Goal: Task Accomplishment & Management: Use online tool/utility

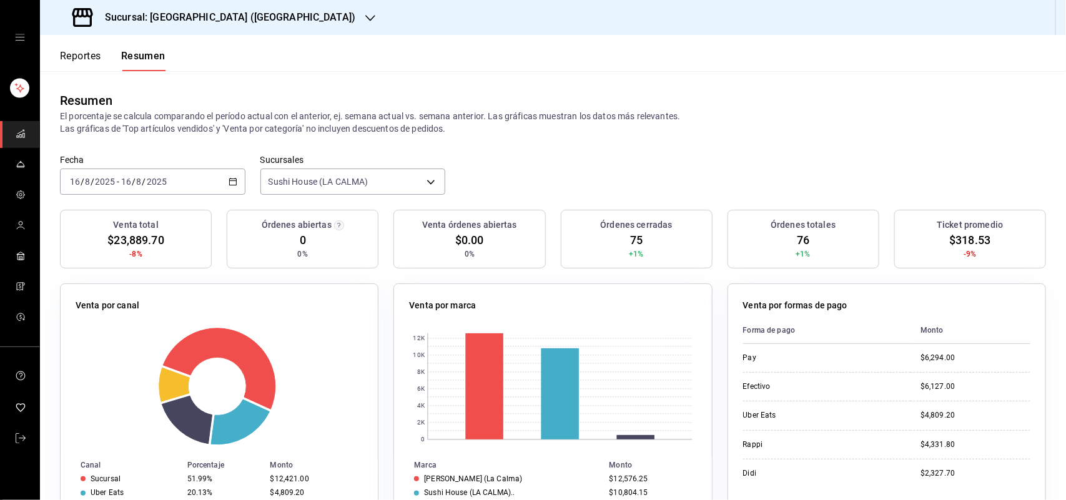
click at [231, 11] on h3 "Sucursal: [GEOGRAPHIC_DATA] ([GEOGRAPHIC_DATA])" at bounding box center [225, 17] width 261 height 15
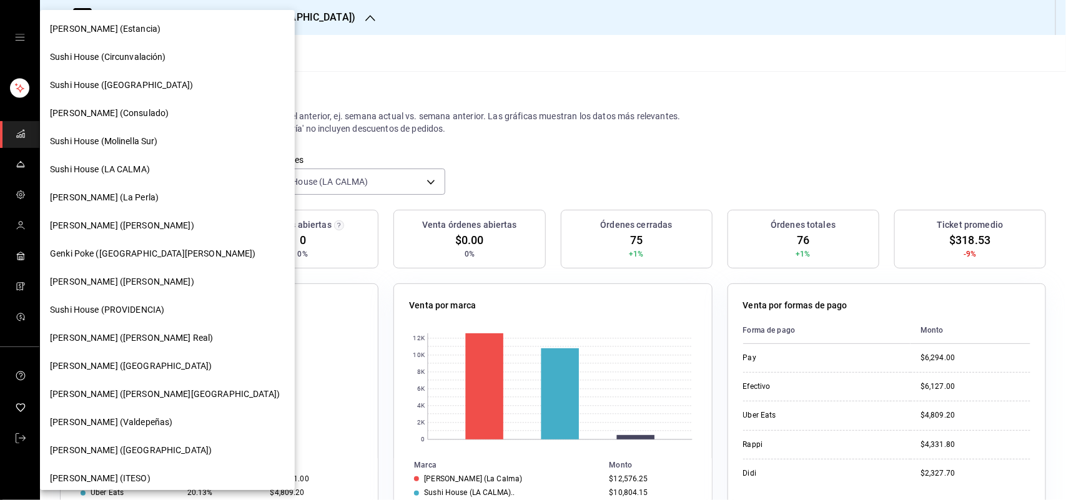
click at [306, 16] on div at bounding box center [533, 250] width 1066 height 500
click at [426, 66] on div at bounding box center [533, 250] width 1066 height 500
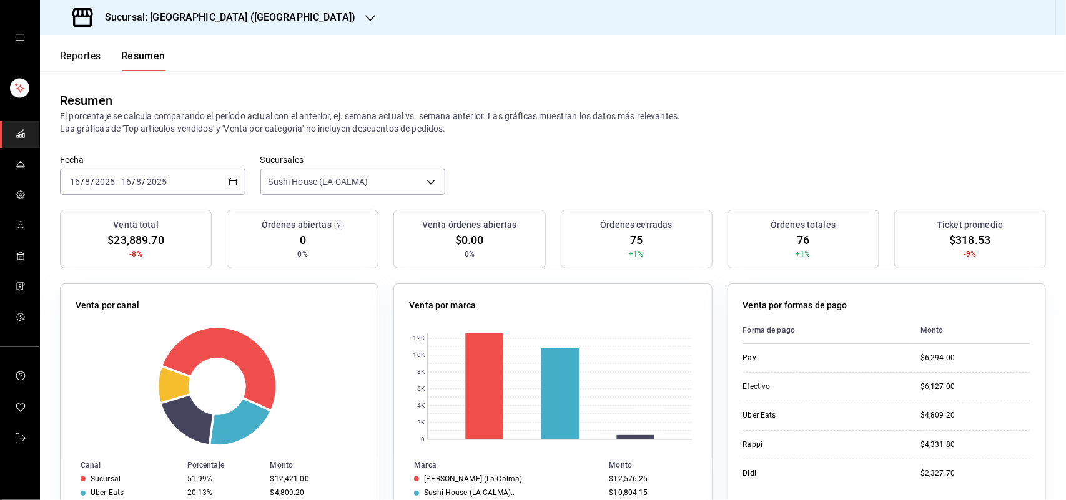
click at [281, 54] on div at bounding box center [533, 250] width 1066 height 500
click at [86, 47] on div "Reportes Resumen" at bounding box center [103, 53] width 126 height 36
click at [83, 50] on button "Reportes" at bounding box center [80, 60] width 41 height 21
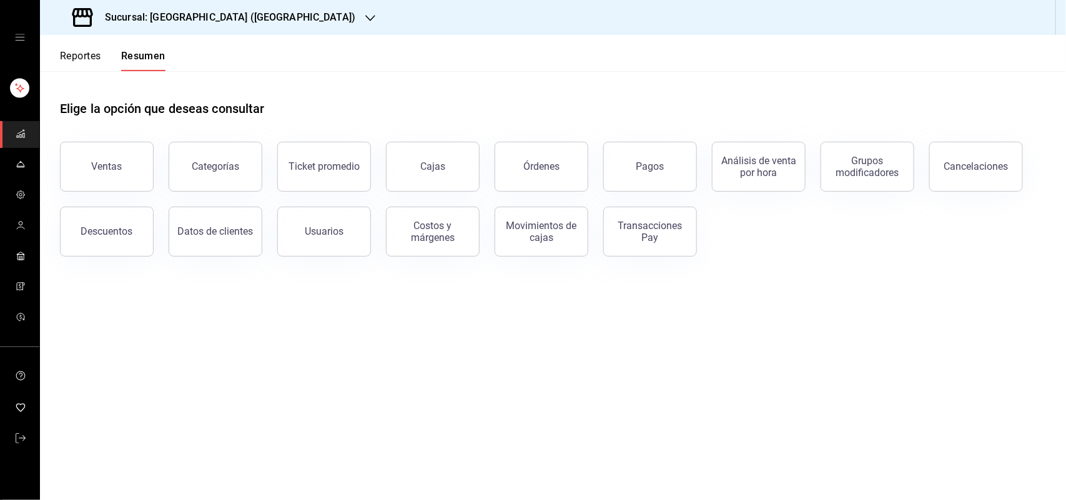
click at [83, 56] on button "Reportes" at bounding box center [80, 60] width 41 height 21
click at [112, 161] on div "Ventas" at bounding box center [107, 167] width 31 height 12
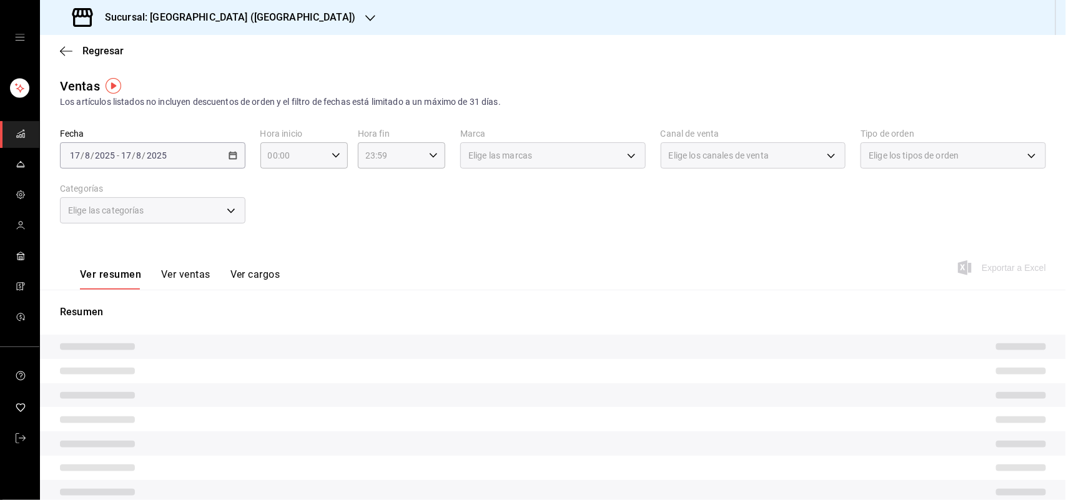
click at [722, 151] on span "Elige los canales de venta" at bounding box center [719, 155] width 100 height 12
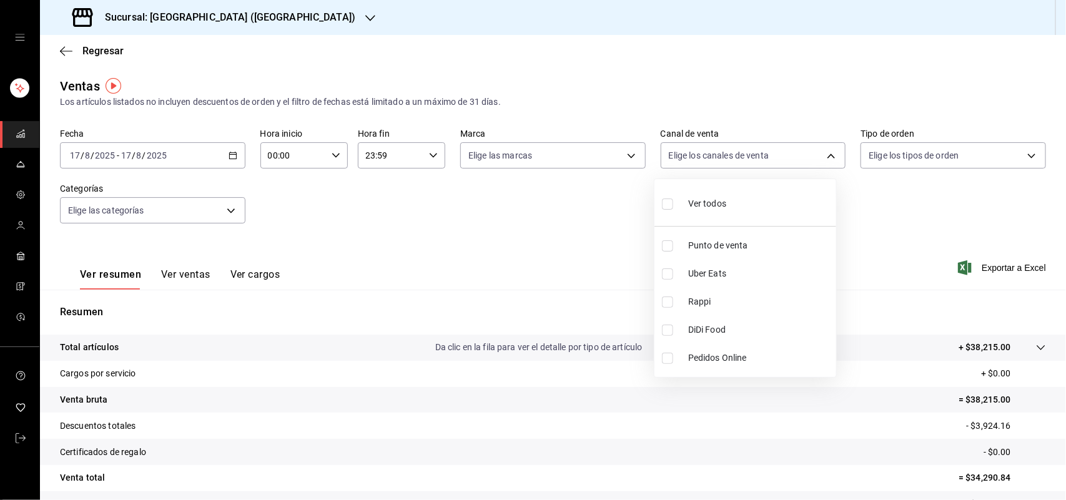
click at [717, 162] on body "Sucursal: Sushi House (LA CALMA) Regresar Ventas Los artículos listados no incl…" at bounding box center [533, 250] width 1066 height 500
click at [667, 304] on input "checkbox" at bounding box center [667, 302] width 11 height 11
checkbox input "true"
type input "RAPPI"
click at [612, 142] on div at bounding box center [533, 250] width 1066 height 500
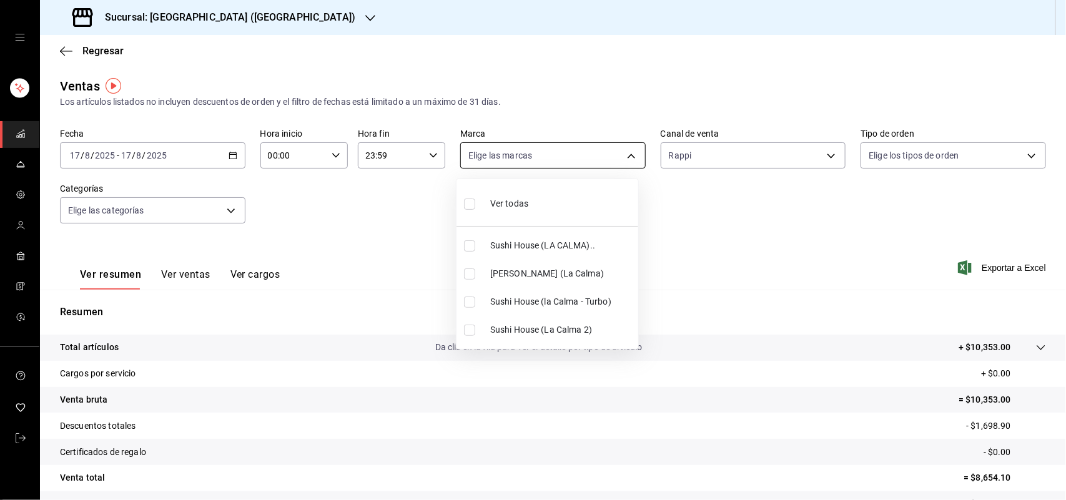
click at [573, 155] on body "Sucursal: Sushi House (LA CALMA) Regresar Ventas Los artículos listados no incl…" at bounding box center [533, 250] width 1066 height 500
click at [473, 251] on input "checkbox" at bounding box center [469, 246] width 11 height 11
checkbox input "true"
type input "307f2552-bed5-4451-a1d4-9a3d8e6b1418"
click at [469, 304] on input "checkbox" at bounding box center [469, 302] width 11 height 11
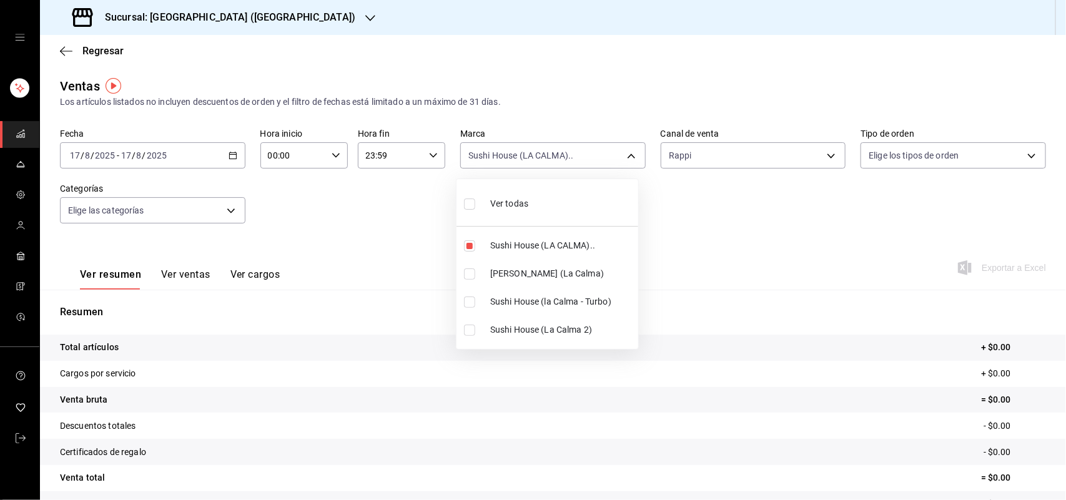
checkbox input "true"
type input "307f2552-bed5-4451-a1d4-9a3d8e6b1418,8d0dddf4-cc55-4964-ab1c-2b5841a14462"
click at [472, 329] on input "checkbox" at bounding box center [469, 330] width 11 height 11
checkbox input "true"
type input "307f2552-bed5-4451-a1d4-9a3d8e6b1418,8d0dddf4-cc55-4964-ab1c-2b5841a14462,370d3…"
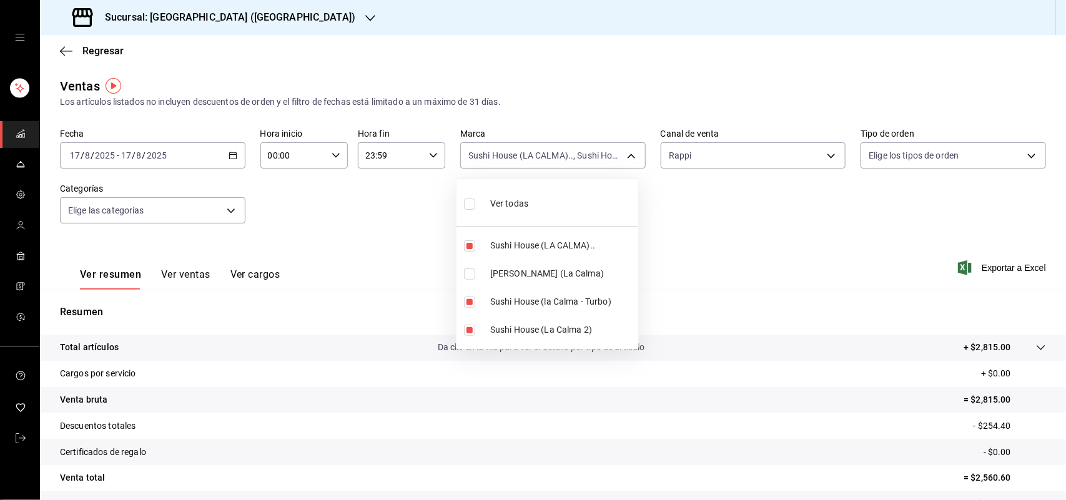
click at [706, 166] on div at bounding box center [533, 250] width 1066 height 500
click at [544, 144] on body "Sucursal: Sushi House (LA CALMA) Regresar Ventas Los artículos listados no incl…" at bounding box center [533, 250] width 1066 height 500
click at [473, 300] on input "checkbox" at bounding box center [469, 302] width 11 height 11
checkbox input "false"
type input "307f2552-bed5-4451-a1d4-9a3d8e6b1418,370d3383-42ab-44c7-9136-c83d53f09056"
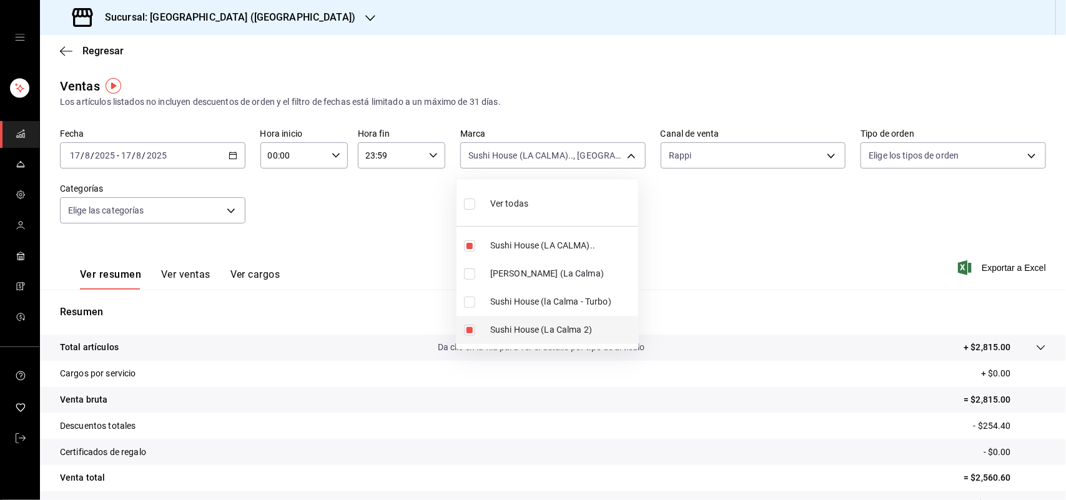
click at [472, 325] on input "checkbox" at bounding box center [469, 330] width 11 height 11
checkbox input "false"
type input "307f2552-bed5-4451-a1d4-9a3d8e6b1418"
click at [698, 164] on div at bounding box center [533, 250] width 1066 height 500
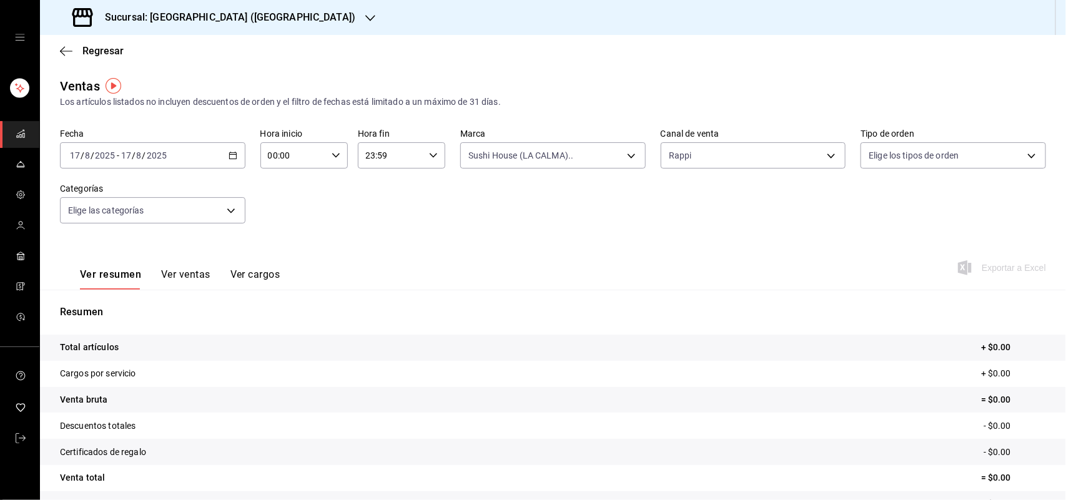
click at [704, 159] on body "Sucursal: Sushi House (LA CALMA) Regresar Ventas Los artículos listados no incl…" at bounding box center [533, 250] width 1066 height 500
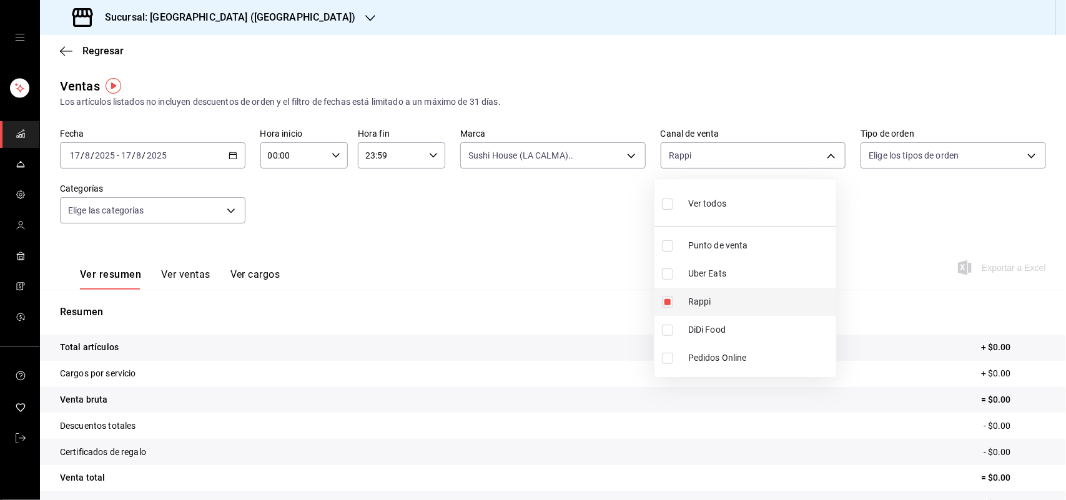
click at [664, 303] on input "checkbox" at bounding box center [667, 302] width 11 height 11
checkbox input "false"
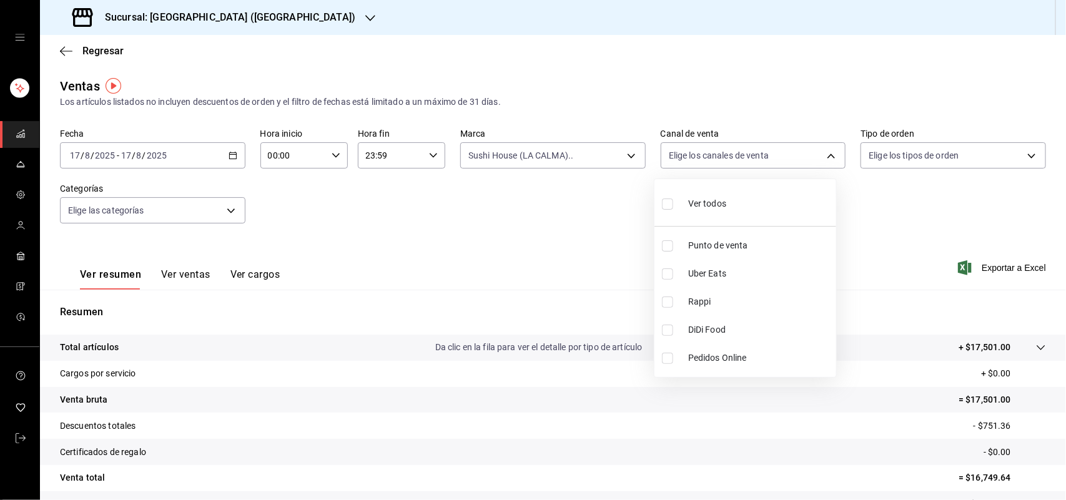
click at [664, 329] on input "checkbox" at bounding box center [667, 330] width 11 height 11
checkbox input "true"
type input "DIDI_FOOD"
click at [665, 329] on input "checkbox" at bounding box center [667, 330] width 11 height 11
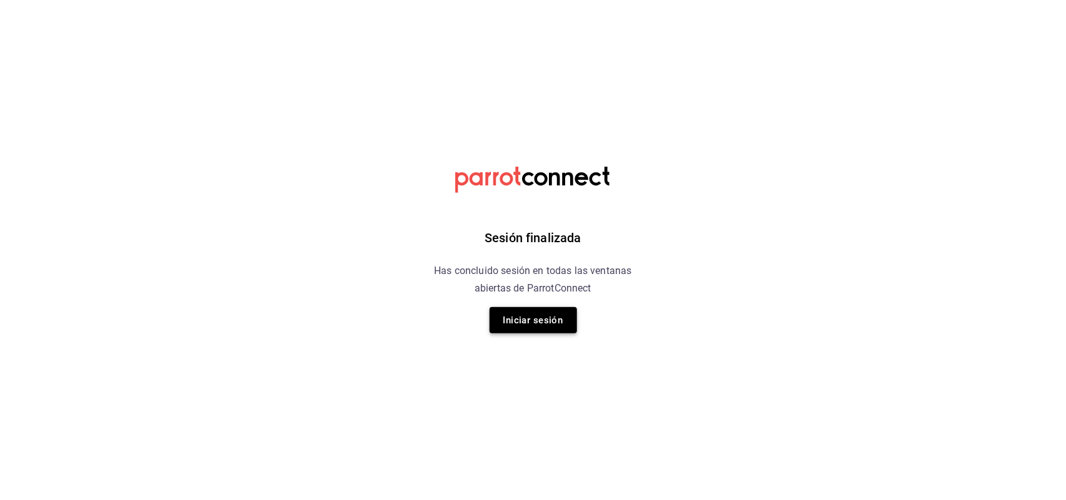
click at [530, 323] on button "Iniciar sesión" at bounding box center [533, 320] width 87 height 26
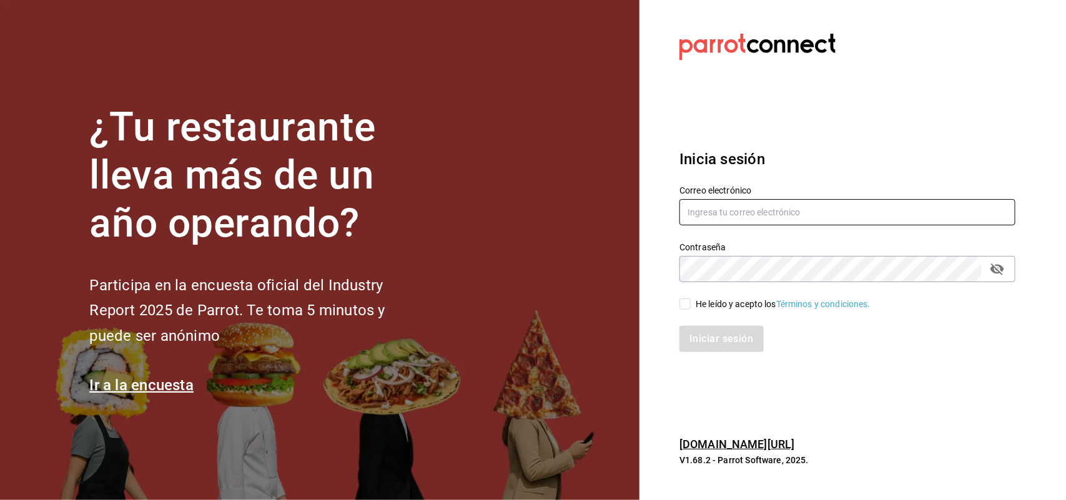
type input "multiuser@sushiexpress.com"
click at [680, 301] on input "He leído y acepto los Términos y condiciones." at bounding box center [685, 304] width 11 height 11
checkbox input "true"
click at [707, 328] on button "Iniciar sesión" at bounding box center [722, 339] width 85 height 26
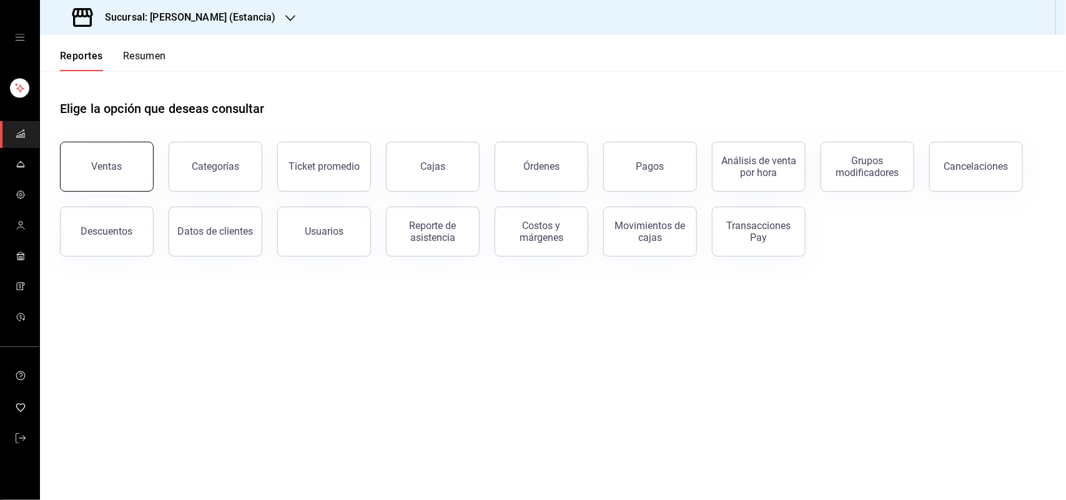
click at [107, 171] on div "Ventas" at bounding box center [107, 167] width 31 height 12
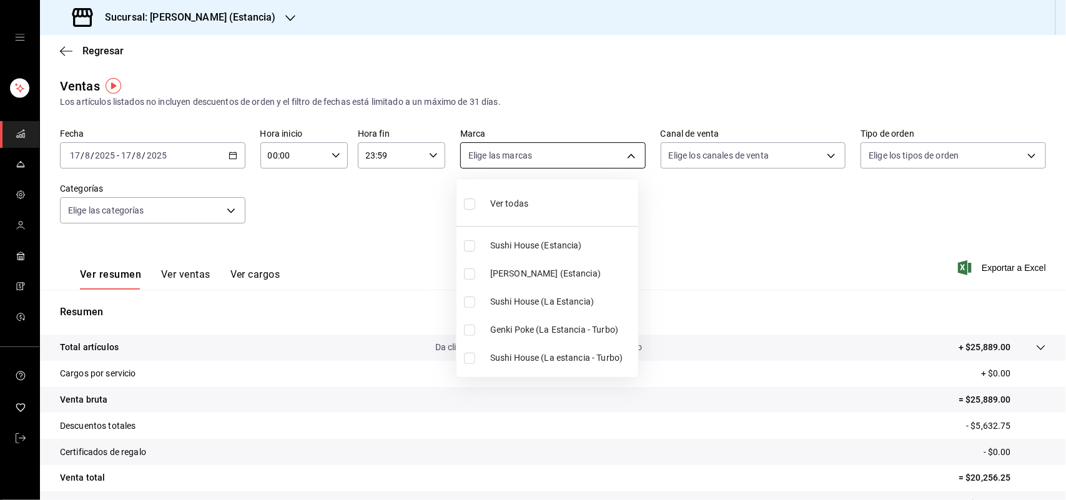
click at [579, 158] on body "Sucursal: Genki Poke (Estancia) Regresar Ventas Los artículos listados no inclu…" at bounding box center [533, 250] width 1066 height 500
click at [180, 17] on div at bounding box center [533, 250] width 1066 height 500
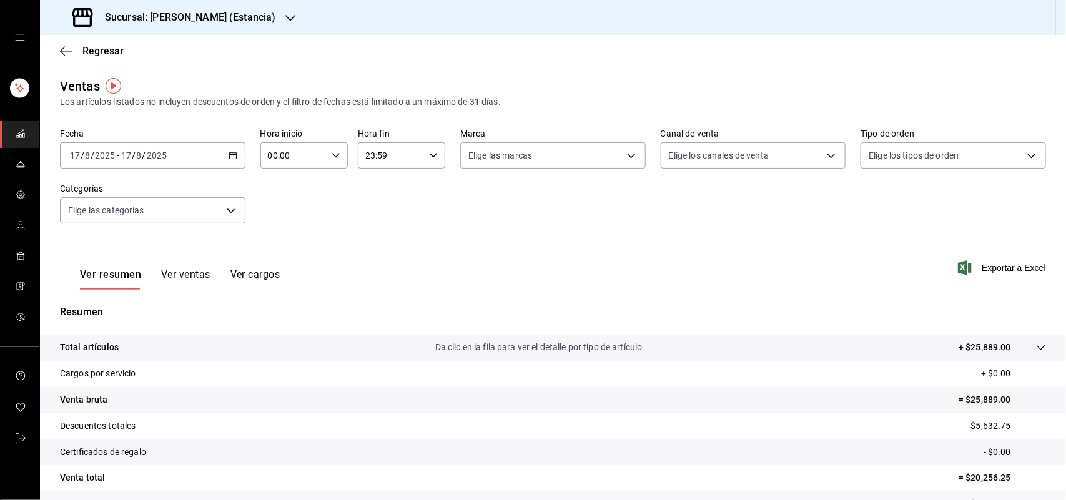
click at [186, 12] on h3 "Sucursal: Genki Poke (Estancia)" at bounding box center [185, 17] width 181 height 15
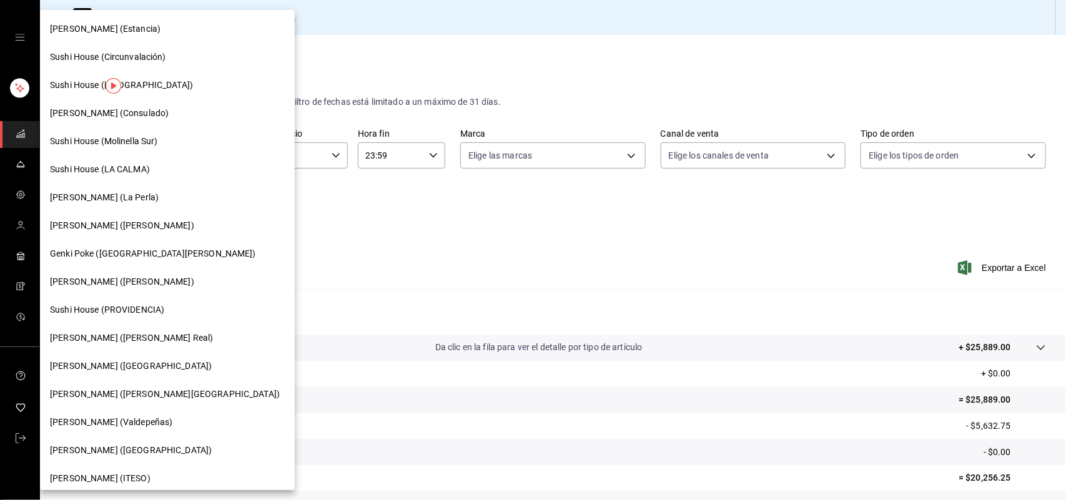
click at [141, 177] on div "Sushi House (LA CALMA)" at bounding box center [167, 170] width 255 height 28
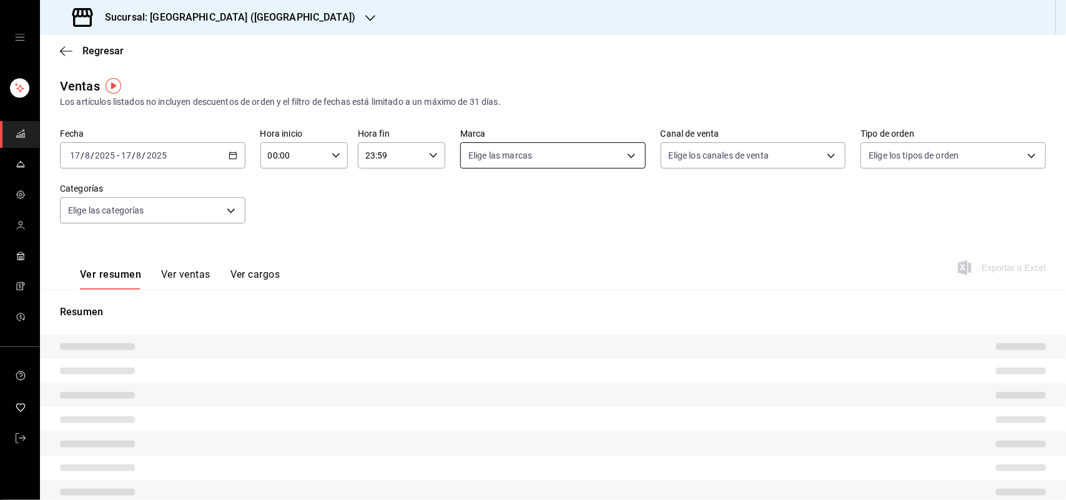
click at [557, 159] on body "Sucursal: Sushi House (LA CALMA) Regresar Ventas Los artículos listados no incl…" at bounding box center [533, 250] width 1066 height 500
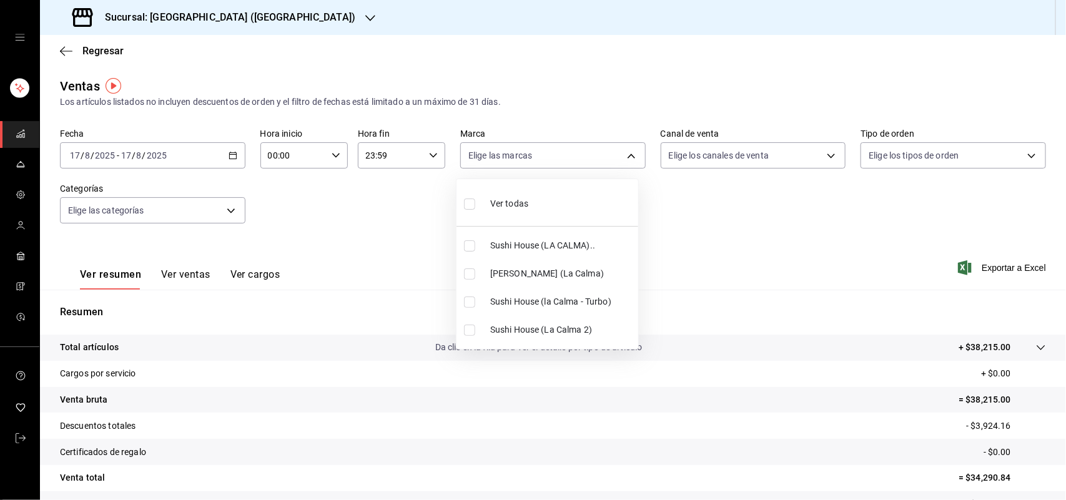
click at [469, 253] on li "Sushi House (LA CALMA).." at bounding box center [548, 246] width 182 height 28
type input "307f2552-bed5-4451-a1d4-9a3d8e6b1418"
checkbox input "true"
click at [750, 151] on div at bounding box center [533, 250] width 1066 height 500
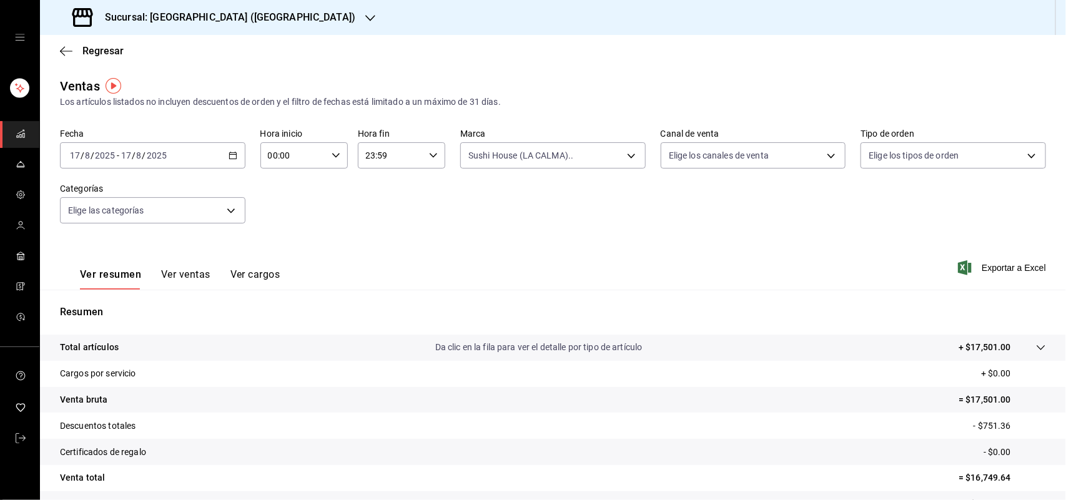
click at [753, 157] on body "Sucursal: Sushi House (LA CALMA) Regresar Ventas Los artículos listados no incl…" at bounding box center [533, 250] width 1066 height 500
click at [667, 281] on li "Uber Eats" at bounding box center [746, 274] width 182 height 28
type input "UBER_EATS"
checkbox input "true"
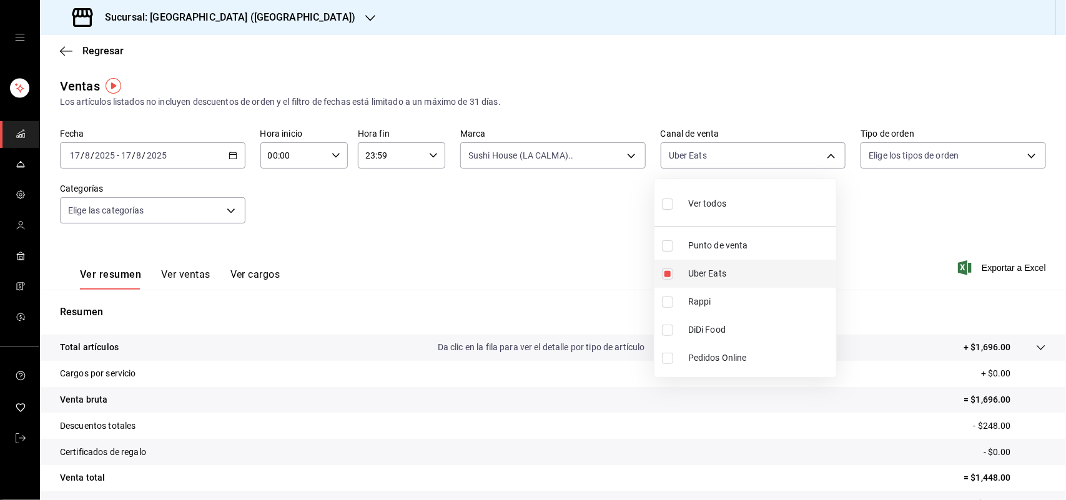
click at [667, 281] on li "Uber Eats" at bounding box center [746, 274] width 182 height 28
checkbox input "false"
click at [667, 301] on input "checkbox" at bounding box center [667, 302] width 11 height 11
checkbox input "true"
type input "RAPPI"
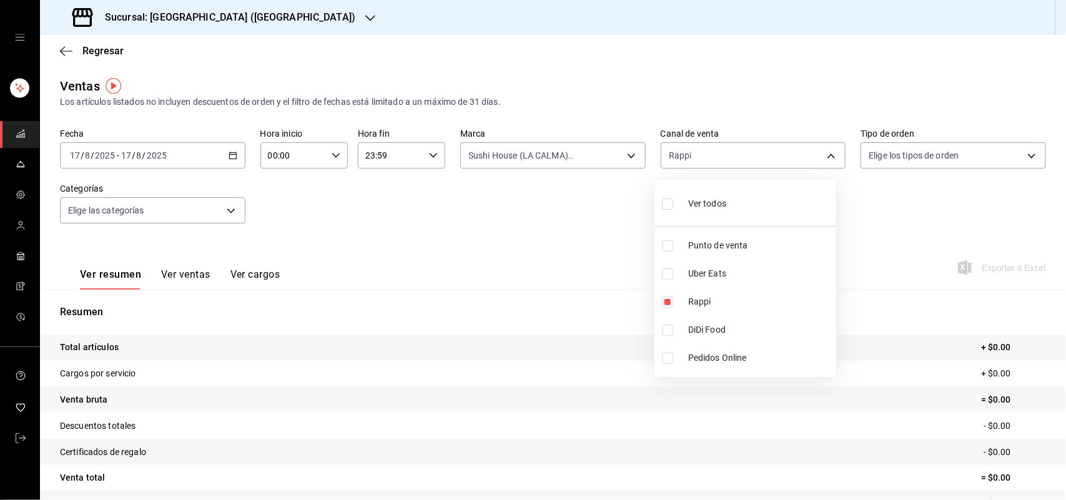
click at [583, 152] on div at bounding box center [533, 250] width 1066 height 500
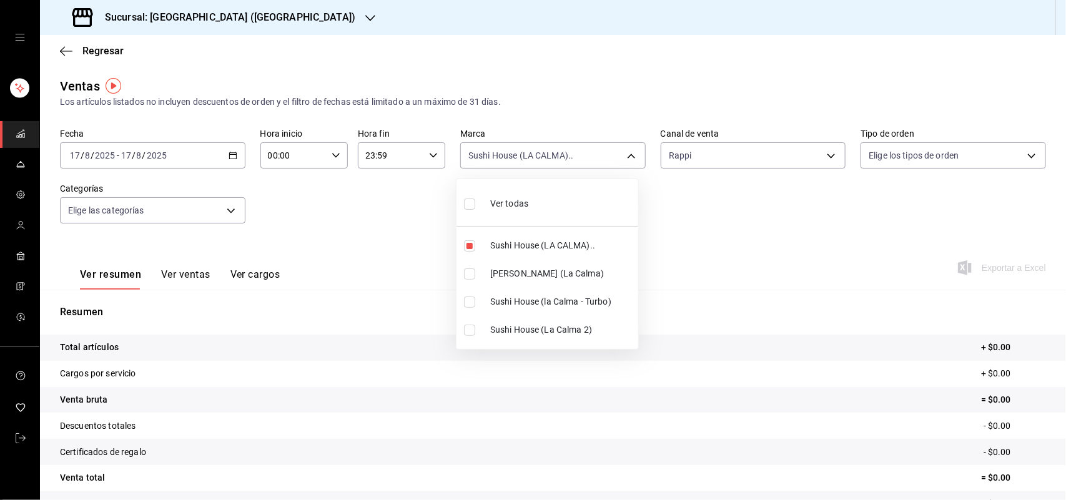
click at [585, 153] on body "Sucursal: Sushi House (LA CALMA) Regresar Ventas Los artículos listados no incl…" at bounding box center [533, 250] width 1066 height 500
click at [467, 245] on input "checkbox" at bounding box center [469, 246] width 11 height 11
checkbox input "false"
click at [470, 274] on input "checkbox" at bounding box center [469, 274] width 11 height 11
checkbox input "true"
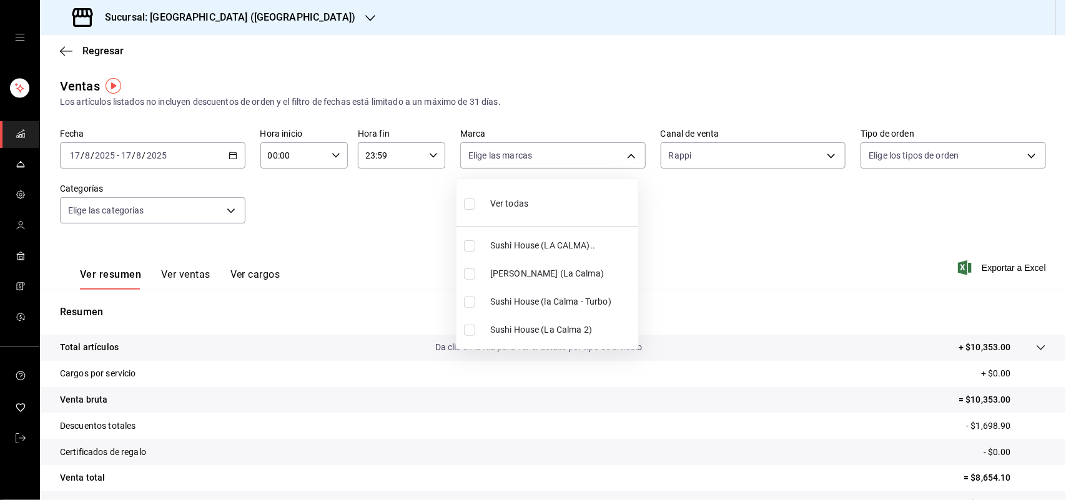
type input "ad5c7ce8-09c3-4353-8fa5-0bd3f2c3ed7d"
click at [688, 157] on div at bounding box center [533, 250] width 1066 height 500
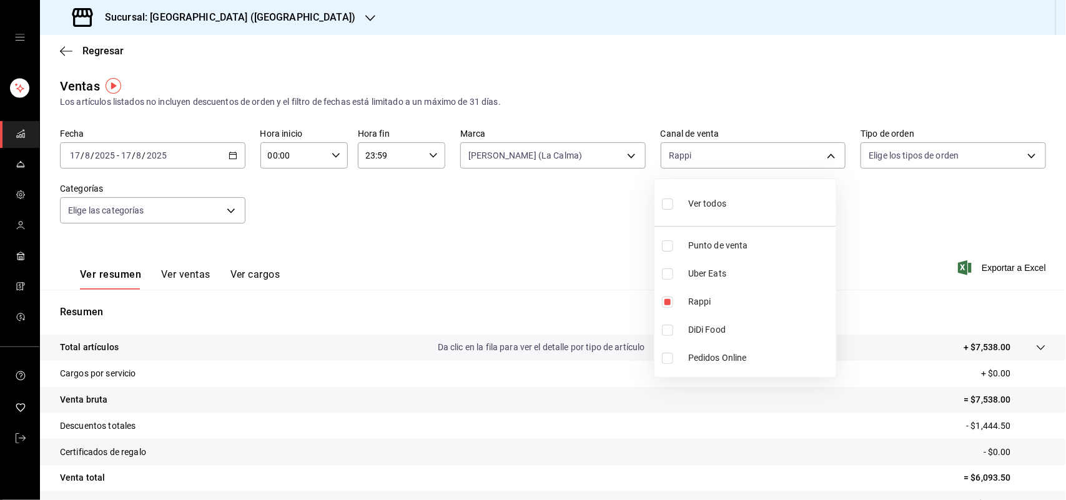
click at [695, 156] on body "Sucursal: Sushi House (LA CALMA) Regresar Ventas Los artículos listados no incl…" at bounding box center [533, 250] width 1066 height 500
click at [667, 309] on li "Rappi" at bounding box center [746, 302] width 182 height 28
checkbox input "false"
click at [669, 329] on input "checkbox" at bounding box center [667, 330] width 11 height 11
checkbox input "true"
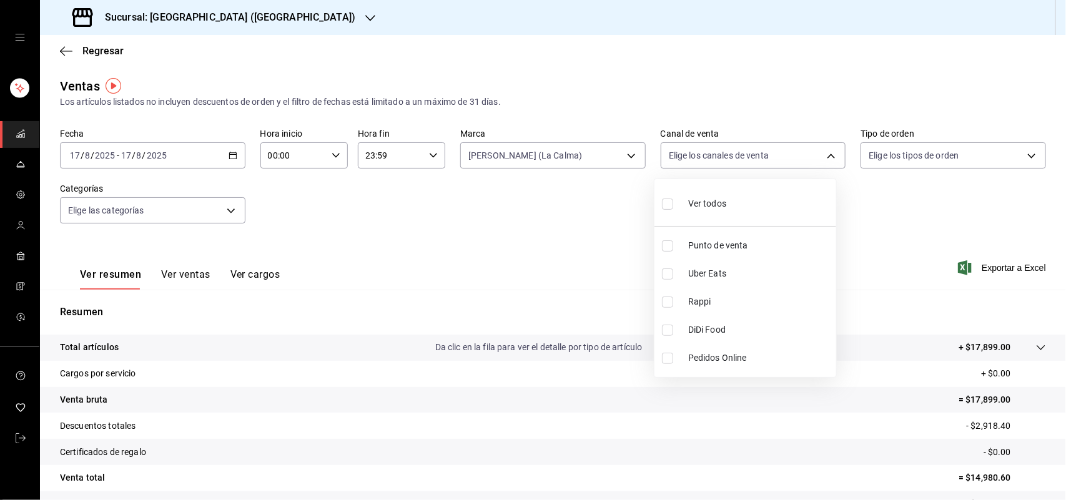
type input "DIDI_FOOD"
click at [669, 330] on input "checkbox" at bounding box center [667, 330] width 11 height 11
checkbox input "false"
click at [667, 279] on input "checkbox" at bounding box center [667, 274] width 11 height 11
checkbox input "true"
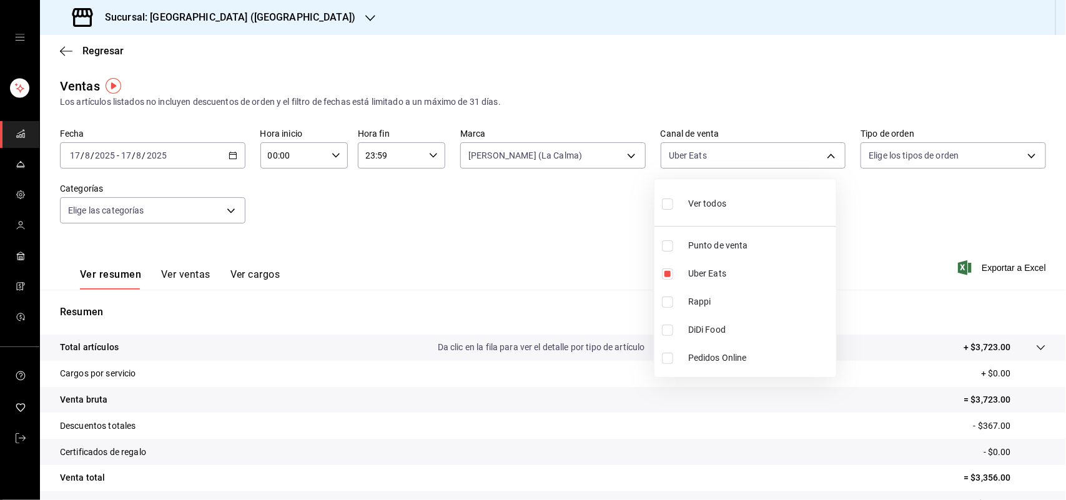
click at [660, 304] on li "Rappi" at bounding box center [746, 302] width 182 height 28
type input "UBER_EATS,RAPPI"
checkbox input "true"
click at [664, 276] on input "checkbox" at bounding box center [667, 274] width 11 height 11
checkbox input "false"
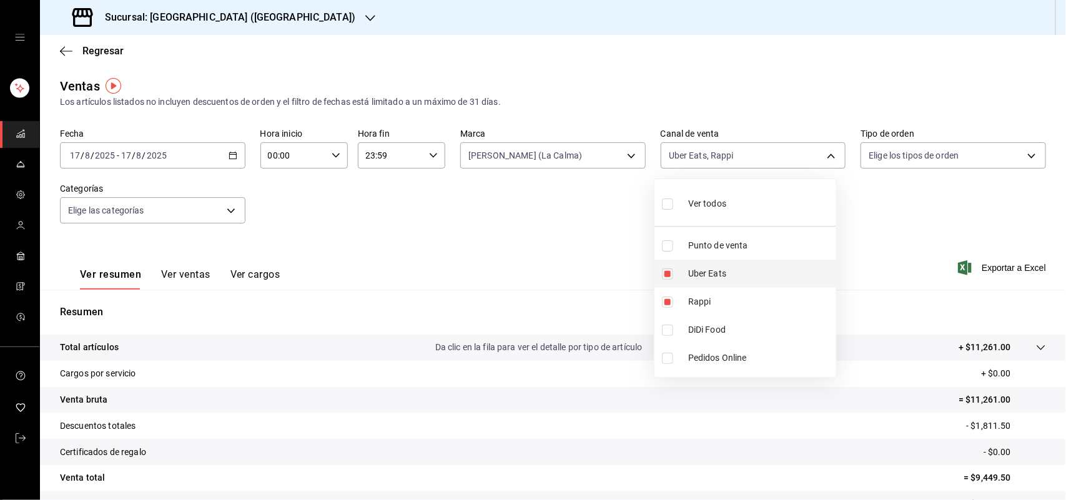
type input "RAPPI"
click at [597, 160] on div at bounding box center [533, 250] width 1066 height 500
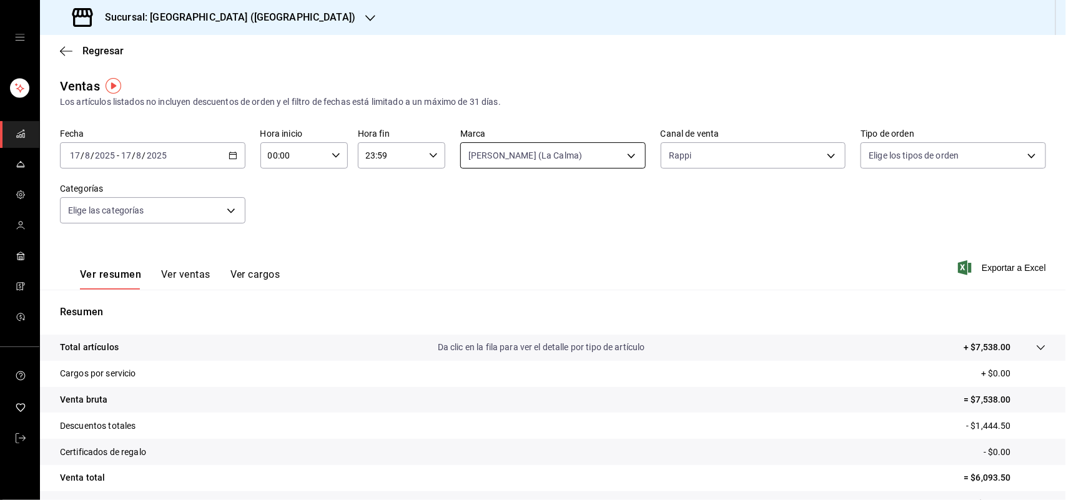
click at [545, 166] on body "Sucursal: Sushi House (LA CALMA) Regresar Ventas Los artículos listados no incl…" at bounding box center [533, 250] width 1066 height 500
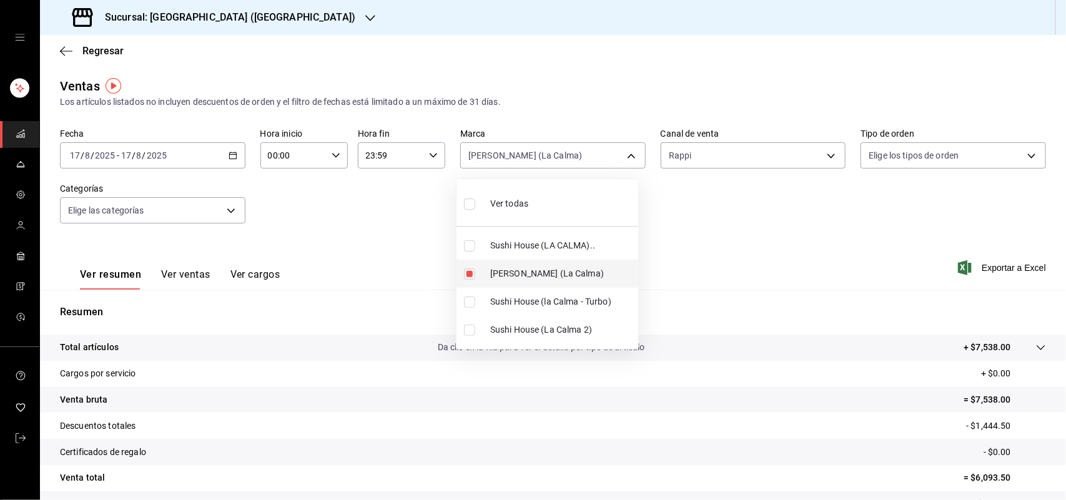
click at [470, 279] on input "checkbox" at bounding box center [469, 274] width 11 height 11
checkbox input "false"
click at [472, 239] on li "Sushi House (LA CALMA).." at bounding box center [548, 246] width 182 height 28
type input "307f2552-bed5-4451-a1d4-9a3d8e6b1418"
checkbox input "true"
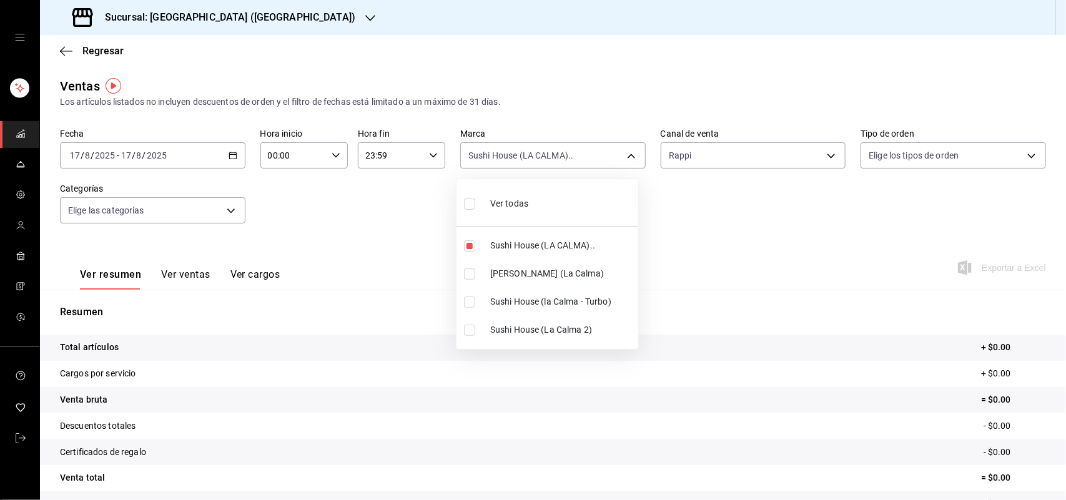
click at [469, 307] on input "checkbox" at bounding box center [469, 302] width 11 height 11
checkbox input "true"
type input "307f2552-bed5-4451-a1d4-9a3d8e6b1418,8d0dddf4-cc55-4964-ab1c-2b5841a14462"
click at [464, 329] on input "checkbox" at bounding box center [469, 330] width 11 height 11
checkbox input "true"
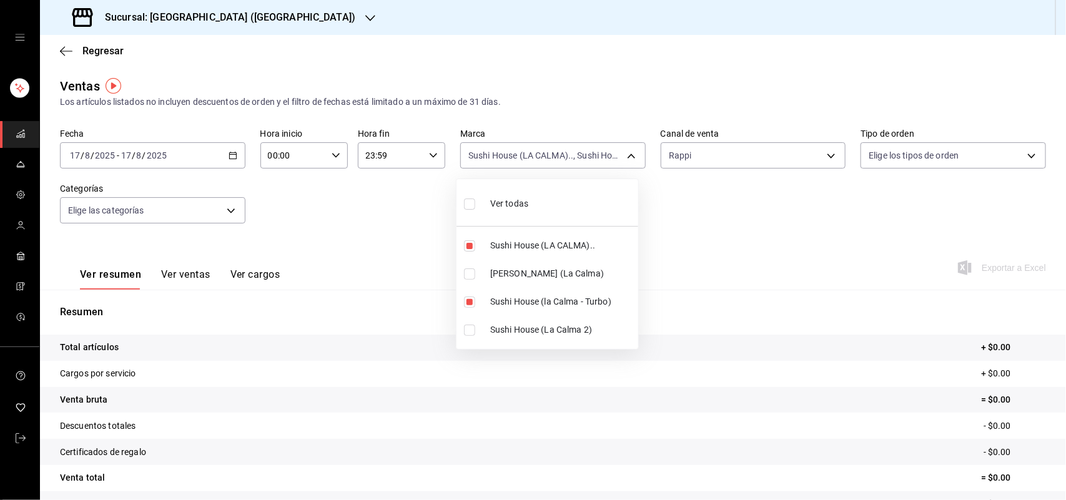
type input "307f2552-bed5-4451-a1d4-9a3d8e6b1418,8d0dddf4-cc55-4964-ab1c-2b5841a14462,370d3…"
drag, startPoint x: 1003, startPoint y: 474, endPoint x: 967, endPoint y: 480, distance: 36.8
click at [967, 480] on div at bounding box center [533, 250] width 1066 height 500
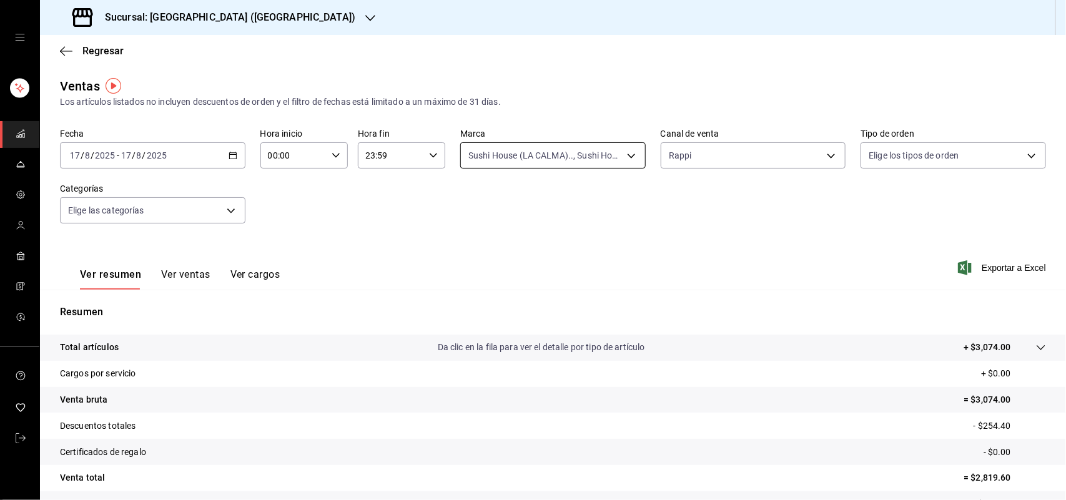
click at [599, 152] on body "Sucursal: Sushi House (LA CALMA) Regresar Ventas Los artículos listados no incl…" at bounding box center [533, 250] width 1066 height 500
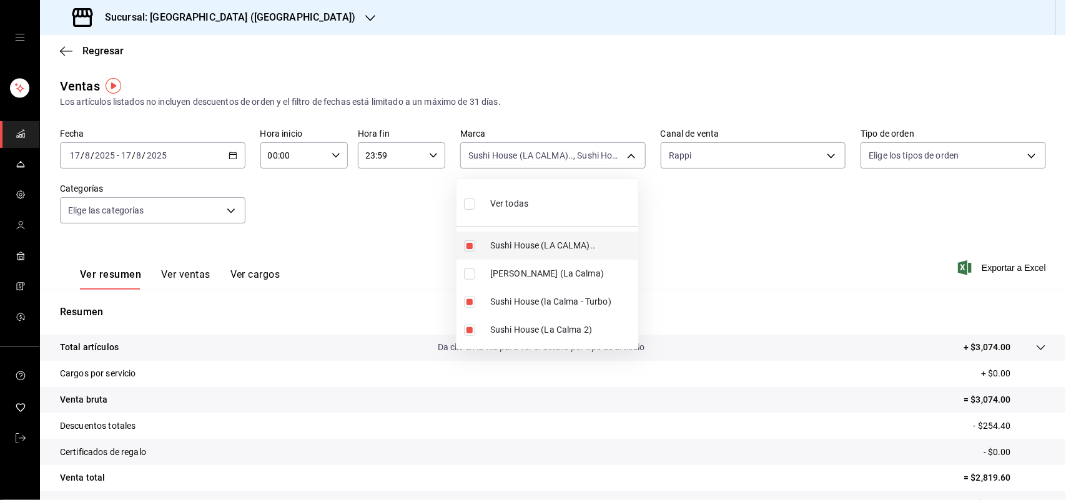
click at [470, 241] on input "checkbox" at bounding box center [469, 246] width 11 height 11
checkbox input "false"
type input "8d0dddf4-cc55-4964-ab1c-2b5841a14462,370d3383-42ab-44c7-9136-c83d53f09056"
click at [465, 303] on input "checkbox" at bounding box center [469, 302] width 11 height 11
checkbox input "false"
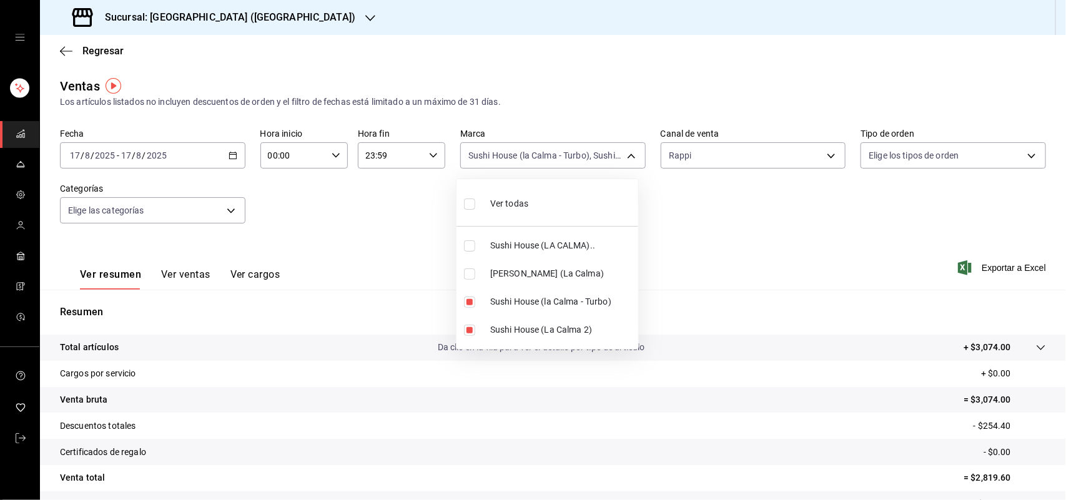
type input "370d3383-42ab-44c7-9136-c83d53f09056"
click at [469, 330] on input "checkbox" at bounding box center [469, 330] width 11 height 11
checkbox input "false"
click at [707, 162] on div at bounding box center [533, 250] width 1066 height 500
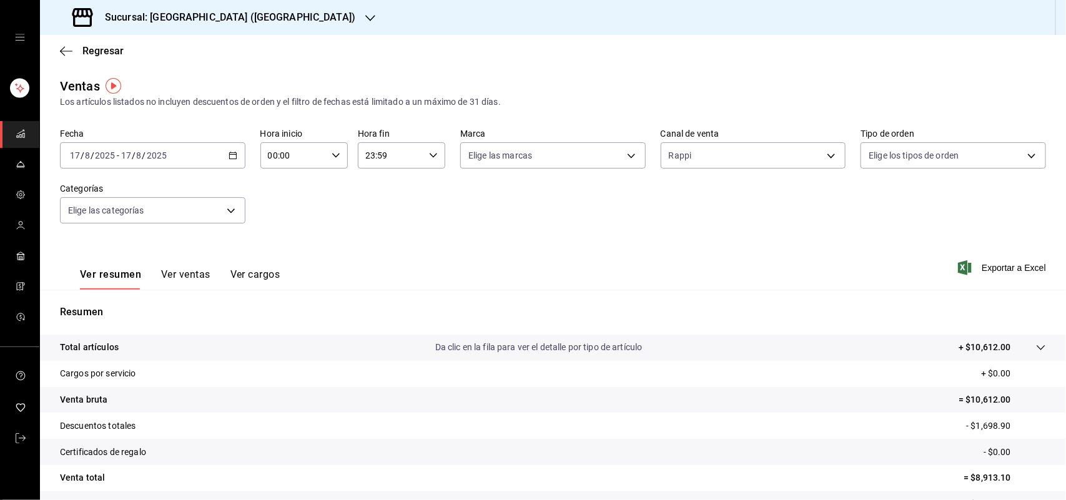
click at [711, 141] on div "Rappi RAPPI" at bounding box center [754, 152] width 186 height 31
click at [698, 152] on body "Sucursal: Sushi House (LA CALMA) Regresar Ventas Los artículos listados no incl…" at bounding box center [533, 250] width 1066 height 500
click at [669, 279] on input "checkbox" at bounding box center [667, 274] width 11 height 11
checkbox input "true"
type input "RAPPI,UBER_EATS"
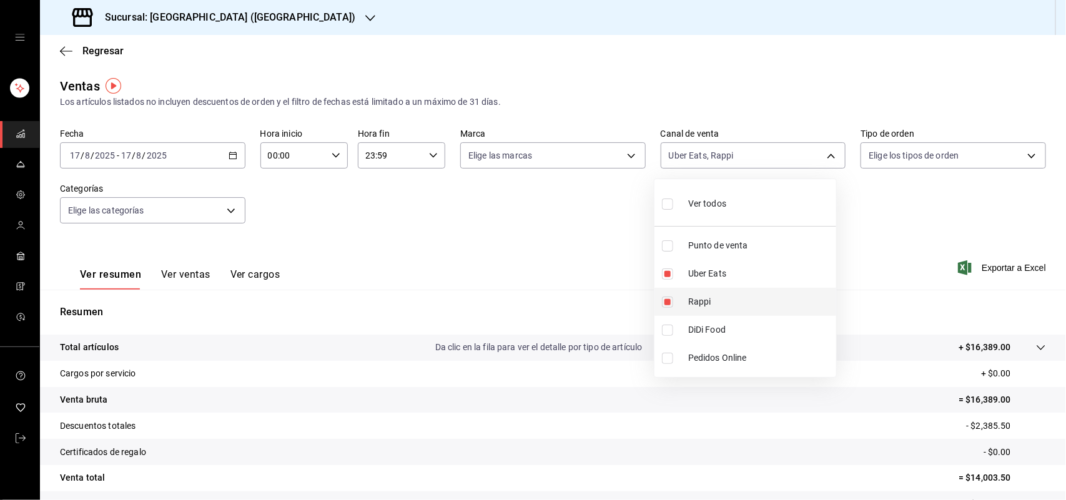
click at [664, 301] on input "checkbox" at bounding box center [667, 302] width 11 height 11
checkbox input "false"
type input "UBER_EATS"
click at [604, 155] on div at bounding box center [533, 250] width 1066 height 500
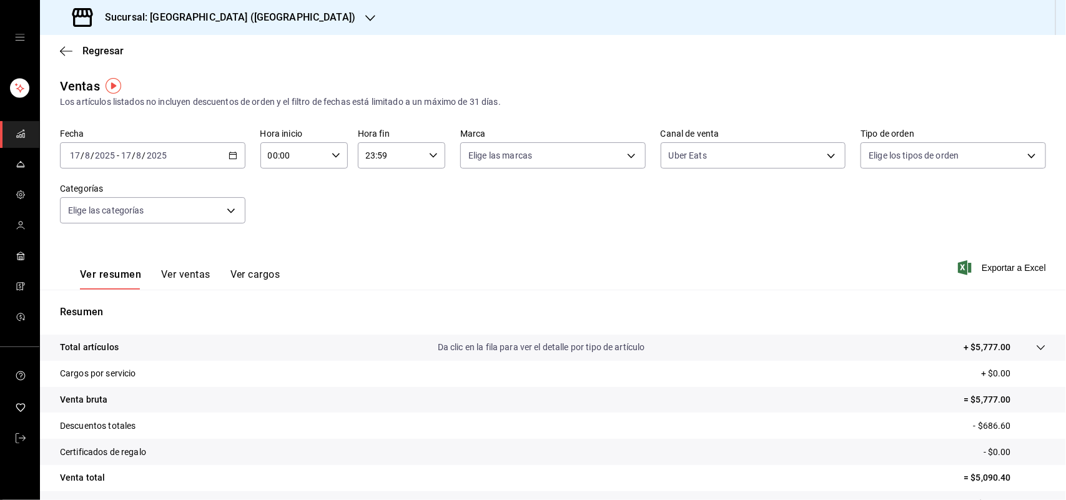
click at [604, 155] on body "Sucursal: Sushi House (LA CALMA) Regresar Ventas Los artículos listados no incl…" at bounding box center [533, 250] width 1066 height 500
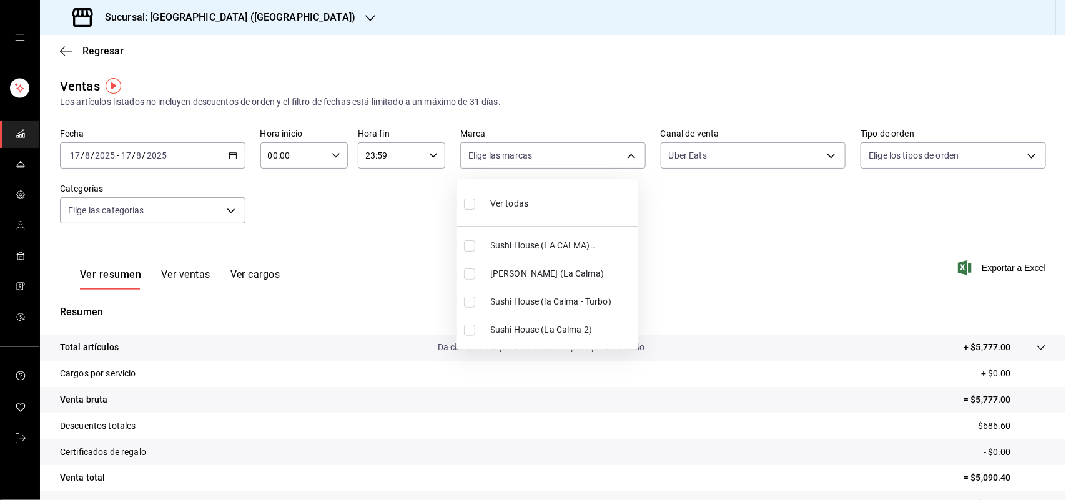
click at [466, 249] on input "checkbox" at bounding box center [469, 246] width 11 height 11
checkbox input "true"
type input "307f2552-bed5-4451-a1d4-9a3d8e6b1418"
